Goal: Find specific page/section: Find specific page/section

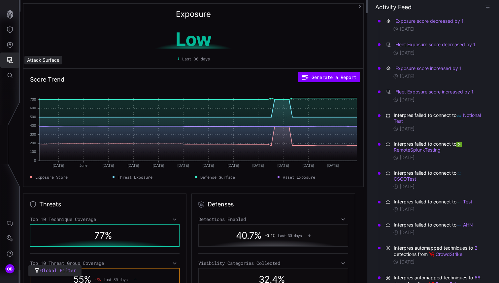
click at [8, 59] on icon "Attack Surface" at bounding box center [10, 60] width 7 height 7
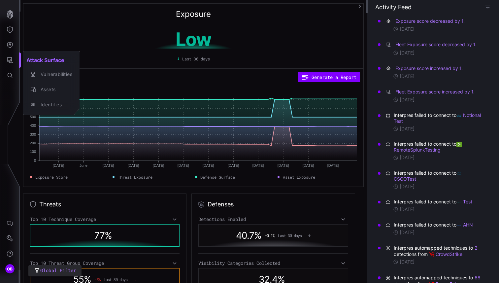
click at [11, 46] on div at bounding box center [249, 141] width 499 height 283
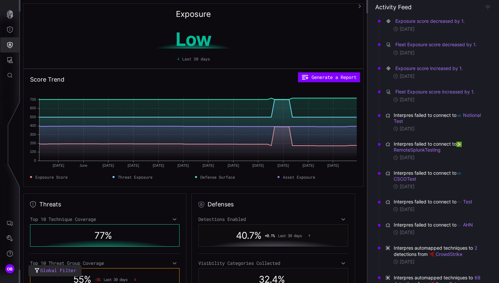
click at [11, 46] on icon "Defense Surface" at bounding box center [10, 45] width 6 height 6
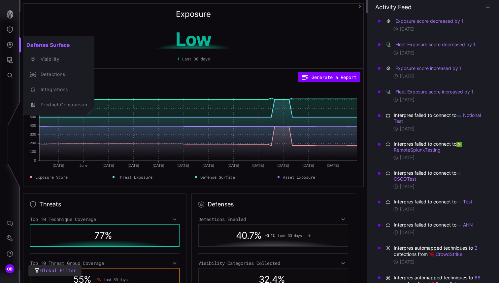
click at [11, 32] on div at bounding box center [249, 141] width 499 height 283
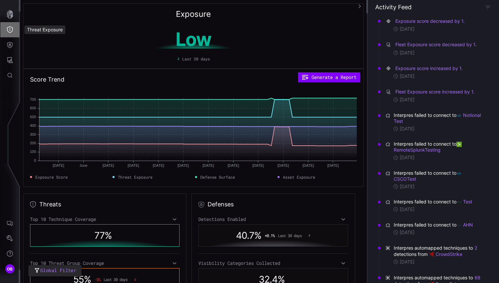
click at [11, 32] on icon "Threat Exposure" at bounding box center [10, 29] width 7 height 7
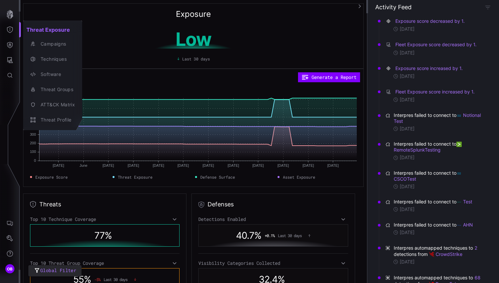
click at [8, 59] on div at bounding box center [249, 141] width 499 height 283
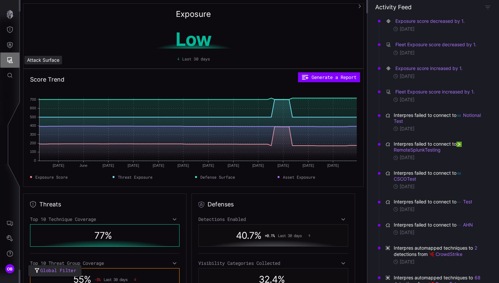
click at [8, 59] on icon "Attack Surface" at bounding box center [10, 60] width 6 height 6
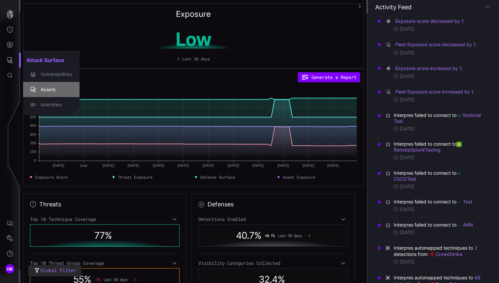
click at [44, 89] on div "Assets" at bounding box center [54, 90] width 35 height 8
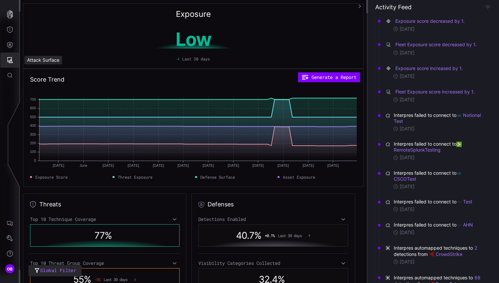
click at [12, 58] on icon "Attack Surface" at bounding box center [10, 60] width 7 height 7
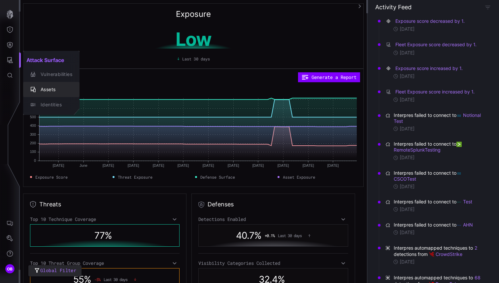
click at [46, 89] on div "Assets" at bounding box center [54, 90] width 35 height 8
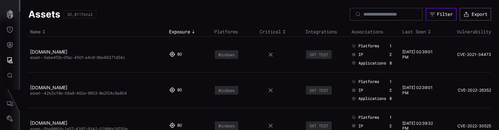
click at [443, 14] on div "Filter" at bounding box center [445, 14] width 16 height 6
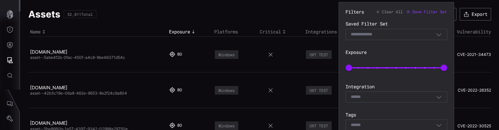
click at [442, 97] on icon "button" at bounding box center [439, 97] width 6 height 6
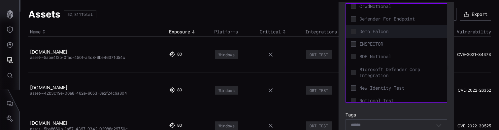
scroll to position [51, 0]
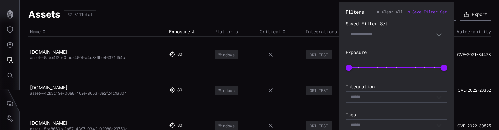
click at [399, 112] on label "Tags" at bounding box center [397, 115] width 102 height 6
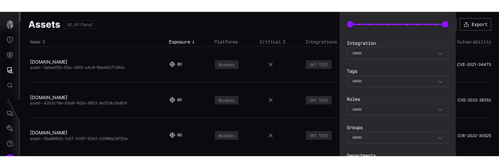
scroll to position [0, 0]
